Goal: Transaction & Acquisition: Book appointment/travel/reservation

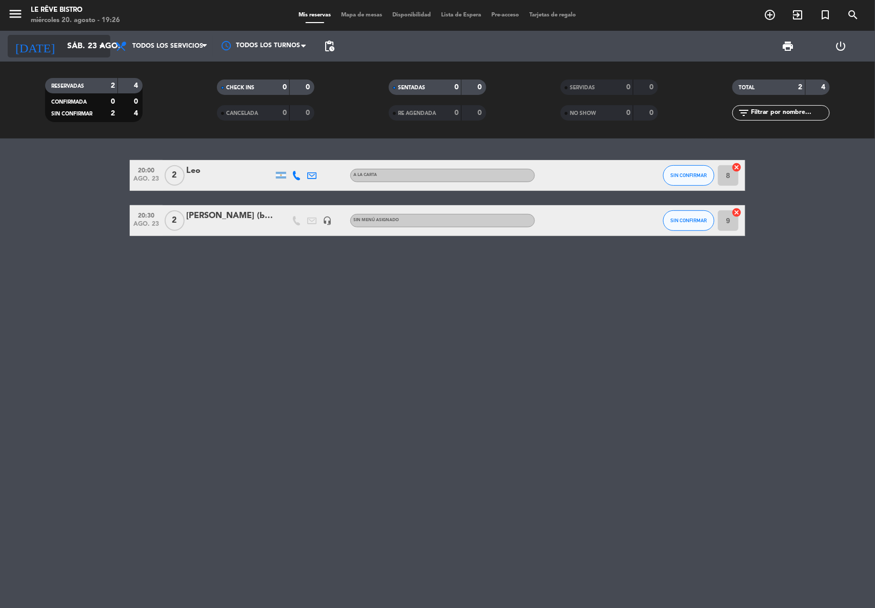
click at [95, 40] on icon "arrow_drop_down" at bounding box center [101, 46] width 12 height 12
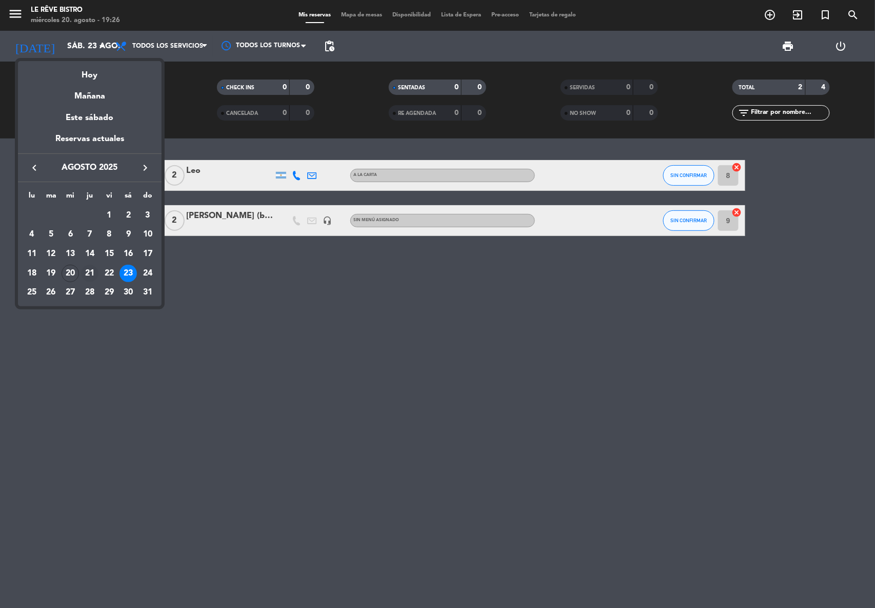
click at [87, 272] on div "21" at bounding box center [89, 273] width 17 height 17
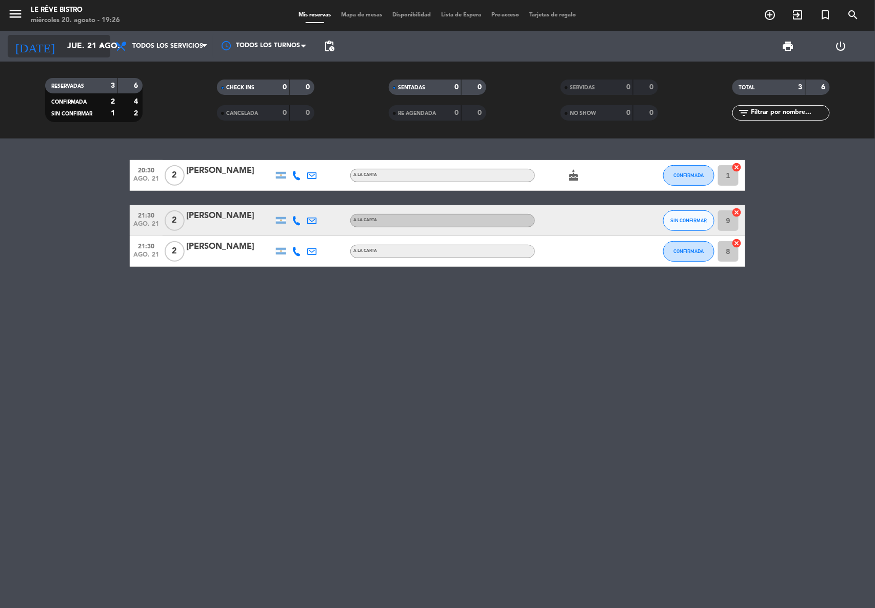
click at [85, 41] on input "jue. 21 ago." at bounding box center [116, 46] width 108 height 20
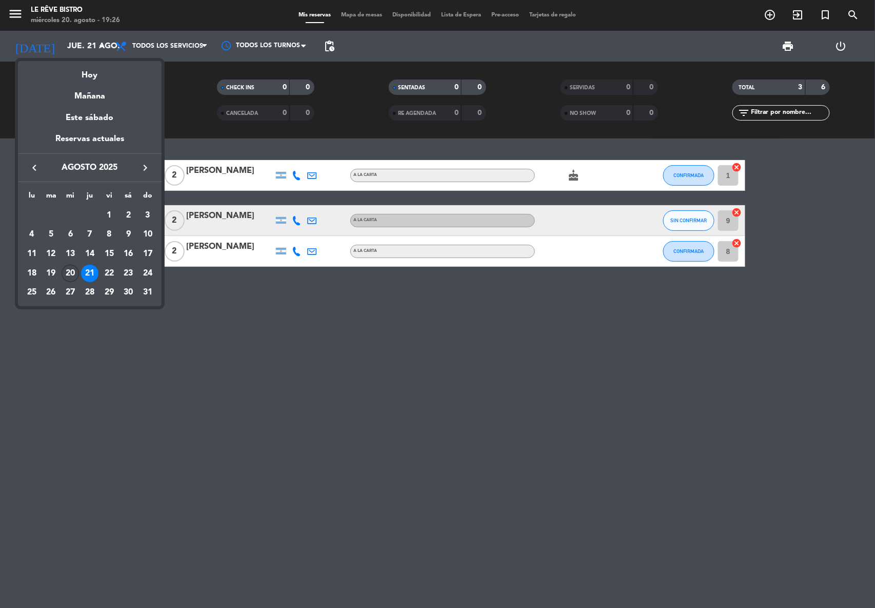
click at [73, 273] on div "20" at bounding box center [70, 273] width 17 height 17
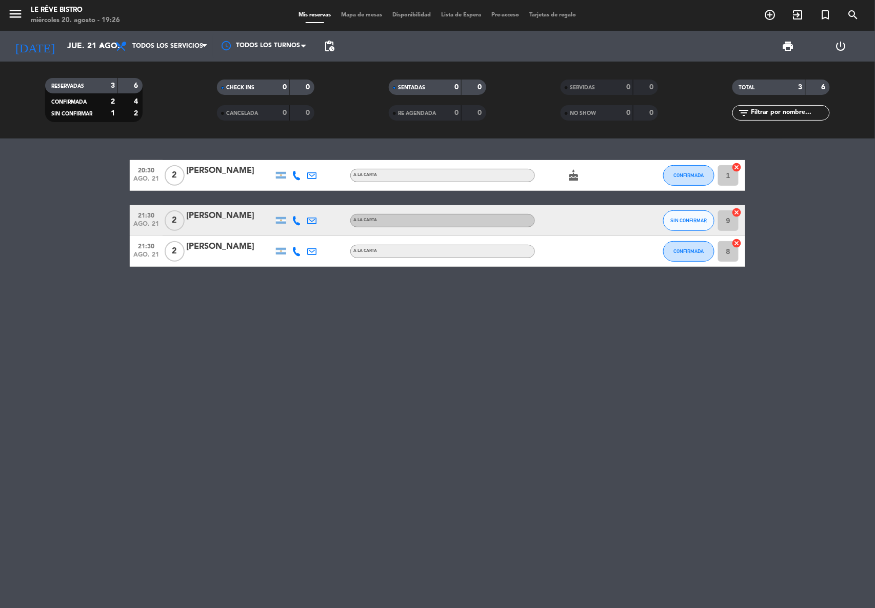
type input "mié. 20 ago."
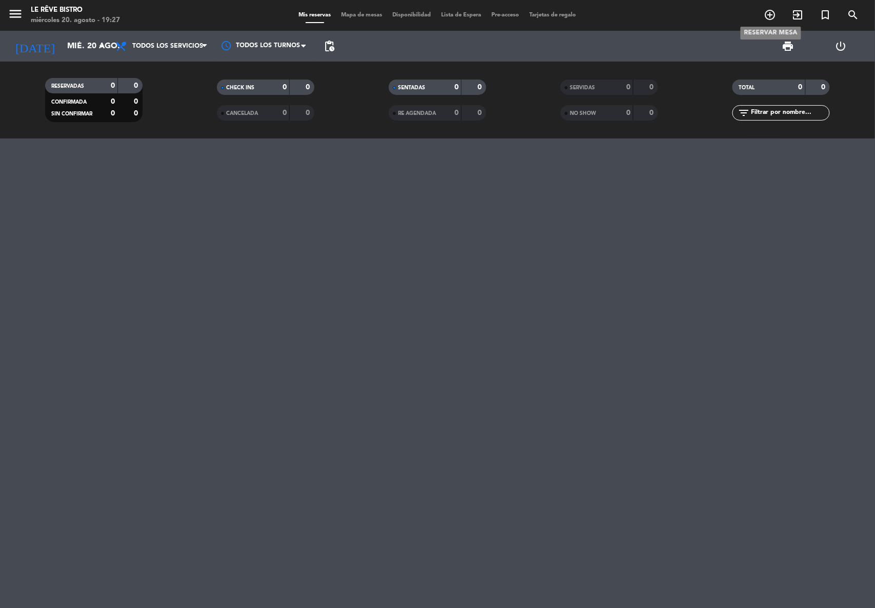
click at [772, 15] on icon "add_circle_outline" at bounding box center [770, 15] width 12 height 12
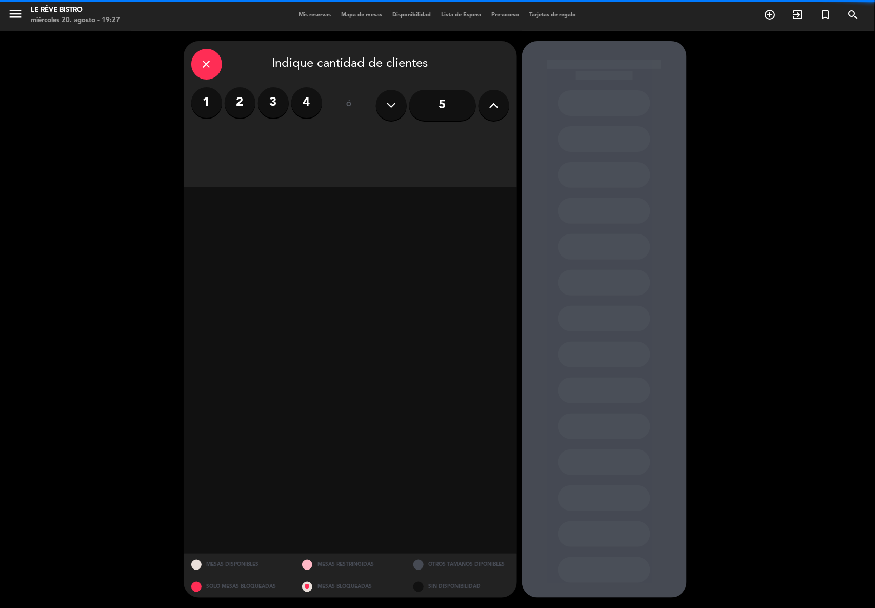
click at [243, 96] on label "2" at bounding box center [240, 102] width 31 height 31
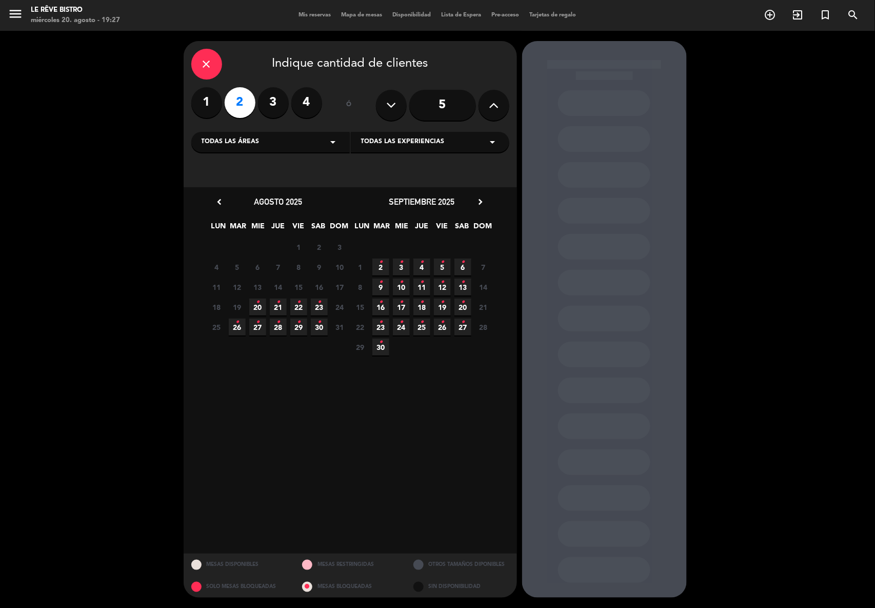
click at [261, 308] on span "20 •" at bounding box center [257, 306] width 17 height 17
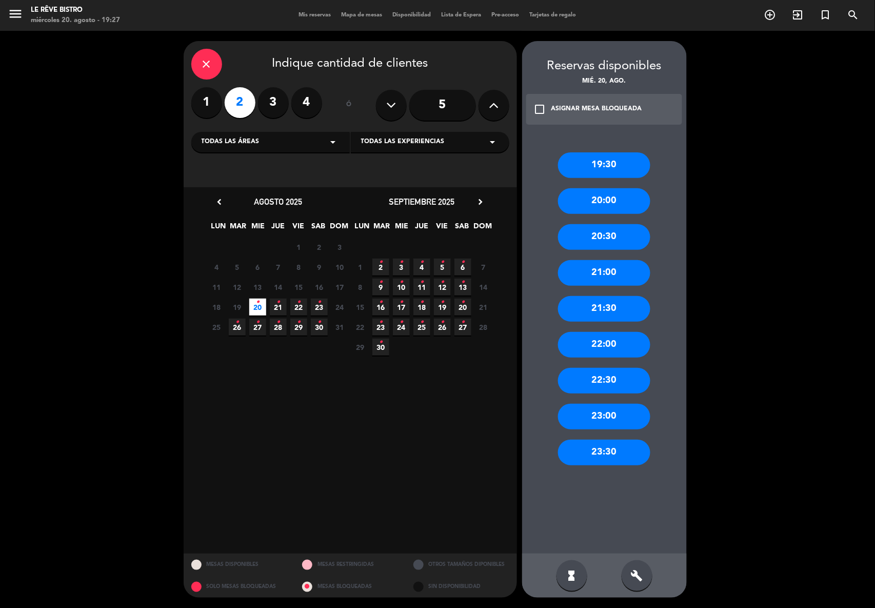
click at [629, 307] on div "21:30" at bounding box center [604, 309] width 92 height 26
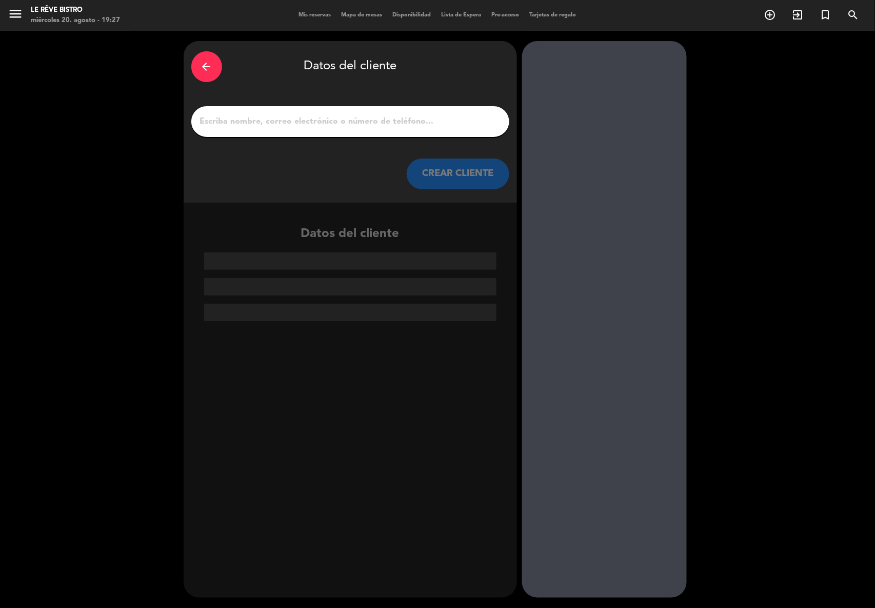
drag, startPoint x: 233, startPoint y: 117, endPoint x: 233, endPoint y: 110, distance: 7.2
click at [233, 114] on input "1" at bounding box center [350, 121] width 303 height 14
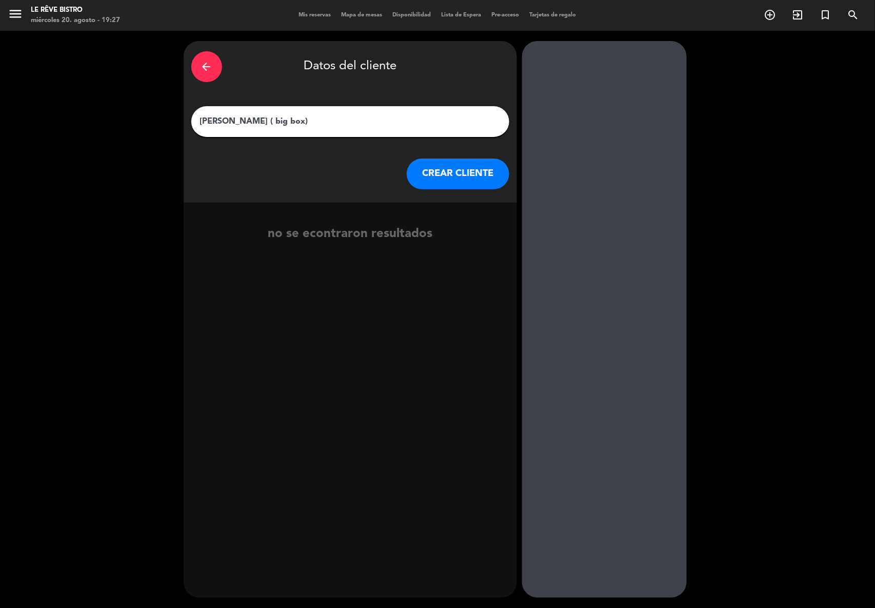
type input "[PERSON_NAME] ( big box)"
click at [465, 183] on button "CREAR CLIENTE" at bounding box center [458, 173] width 103 height 31
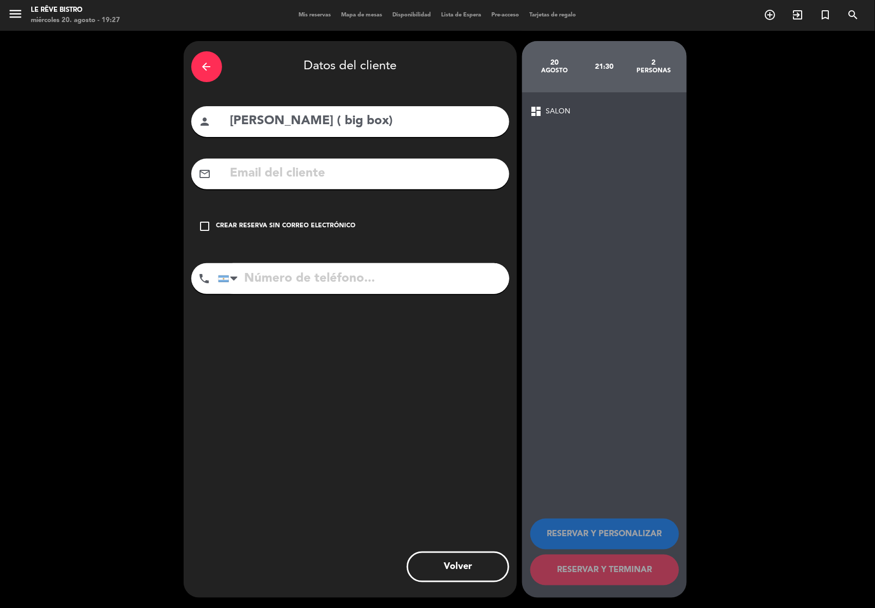
drag, startPoint x: 244, startPoint y: 227, endPoint x: 415, endPoint y: 236, distance: 171.1
click at [253, 225] on div "Crear reserva sin correo electrónico" at bounding box center [285, 226] width 139 height 10
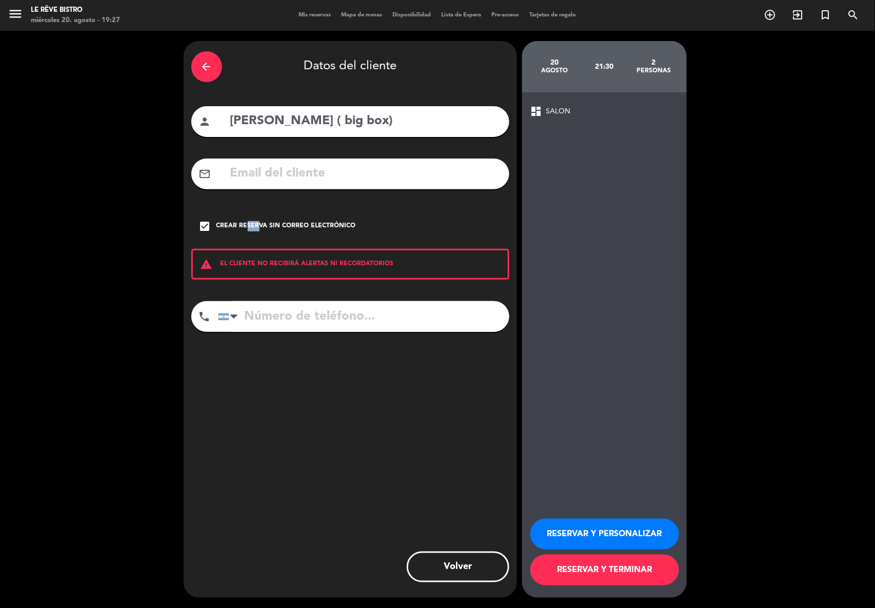
click at [618, 572] on button "RESERVAR Y TERMINAR" at bounding box center [604, 569] width 149 height 31
